Goal: Task Accomplishment & Management: Manage account settings

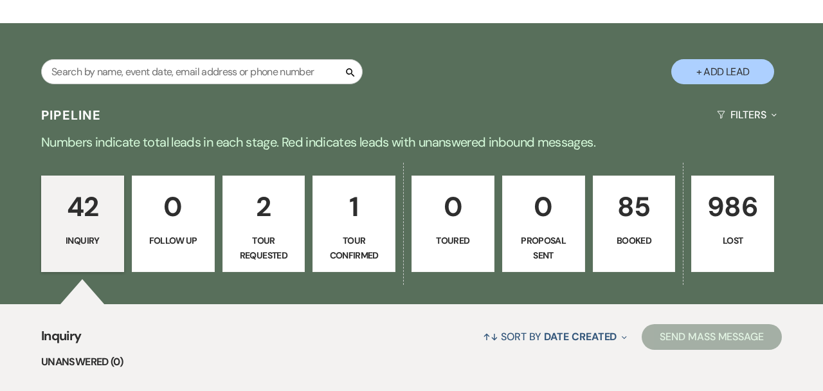
scroll to position [197, 0]
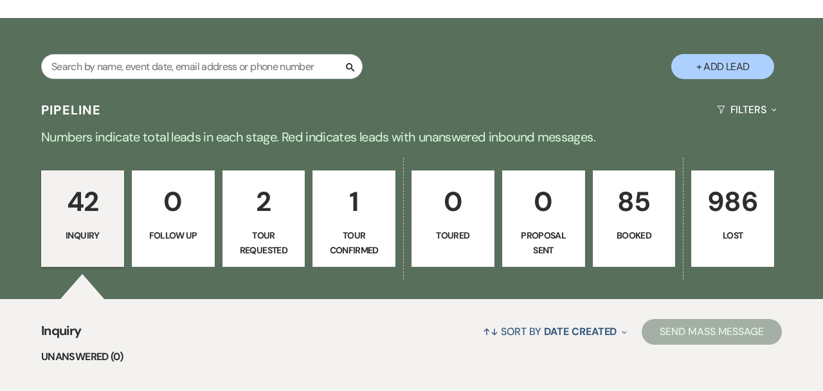
click at [643, 223] on link "85 Booked" at bounding box center [634, 218] width 83 height 96
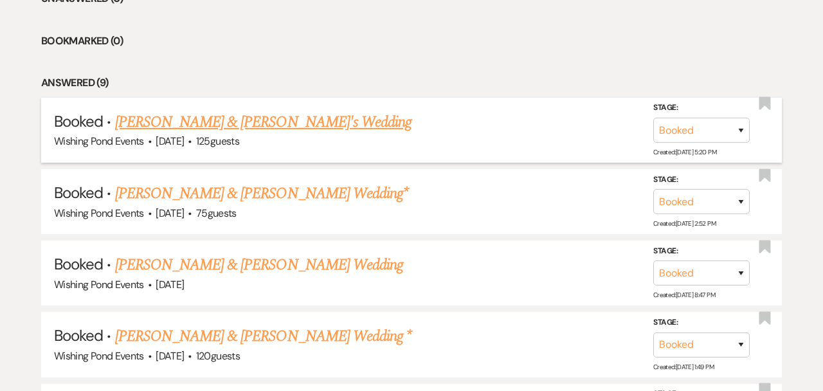
scroll to position [555, 0]
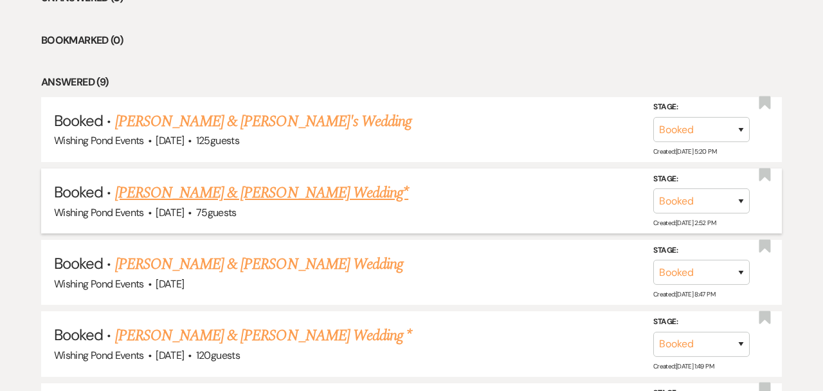
click at [291, 203] on link "[PERSON_NAME] & [PERSON_NAME] Wedding*" at bounding box center [262, 192] width 294 height 23
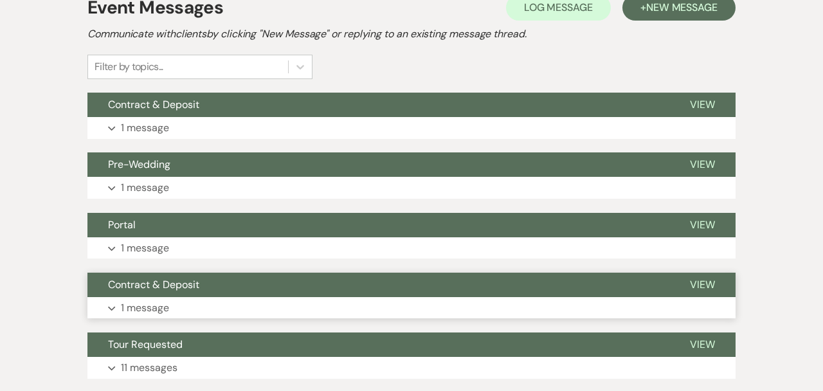
scroll to position [290, 0]
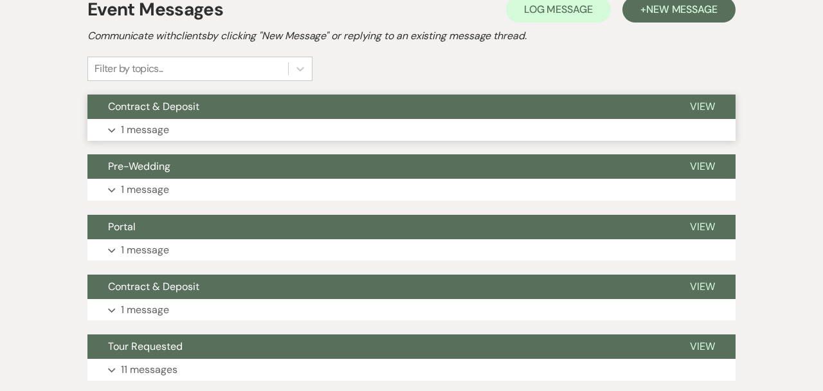
click at [268, 121] on button "Expand 1 message" at bounding box center [411, 130] width 648 height 22
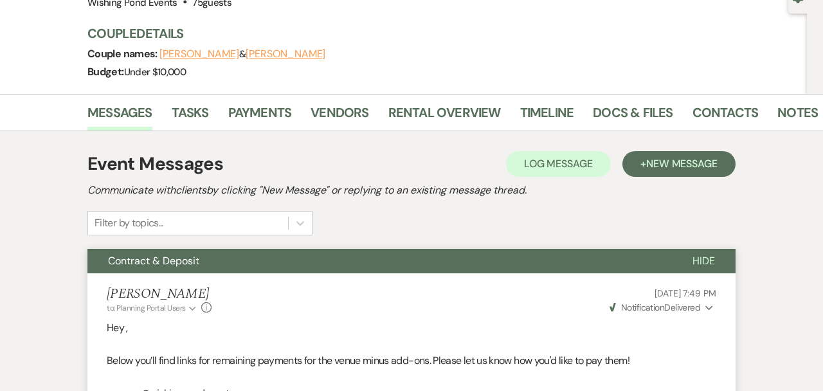
scroll to position [0, 0]
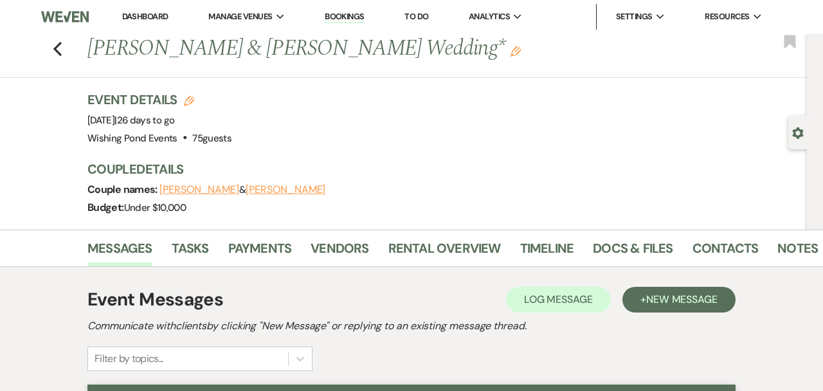
click at [144, 16] on link "Dashboard" at bounding box center [145, 16] width 46 height 11
